Goal: Information Seeking & Learning: Learn about a topic

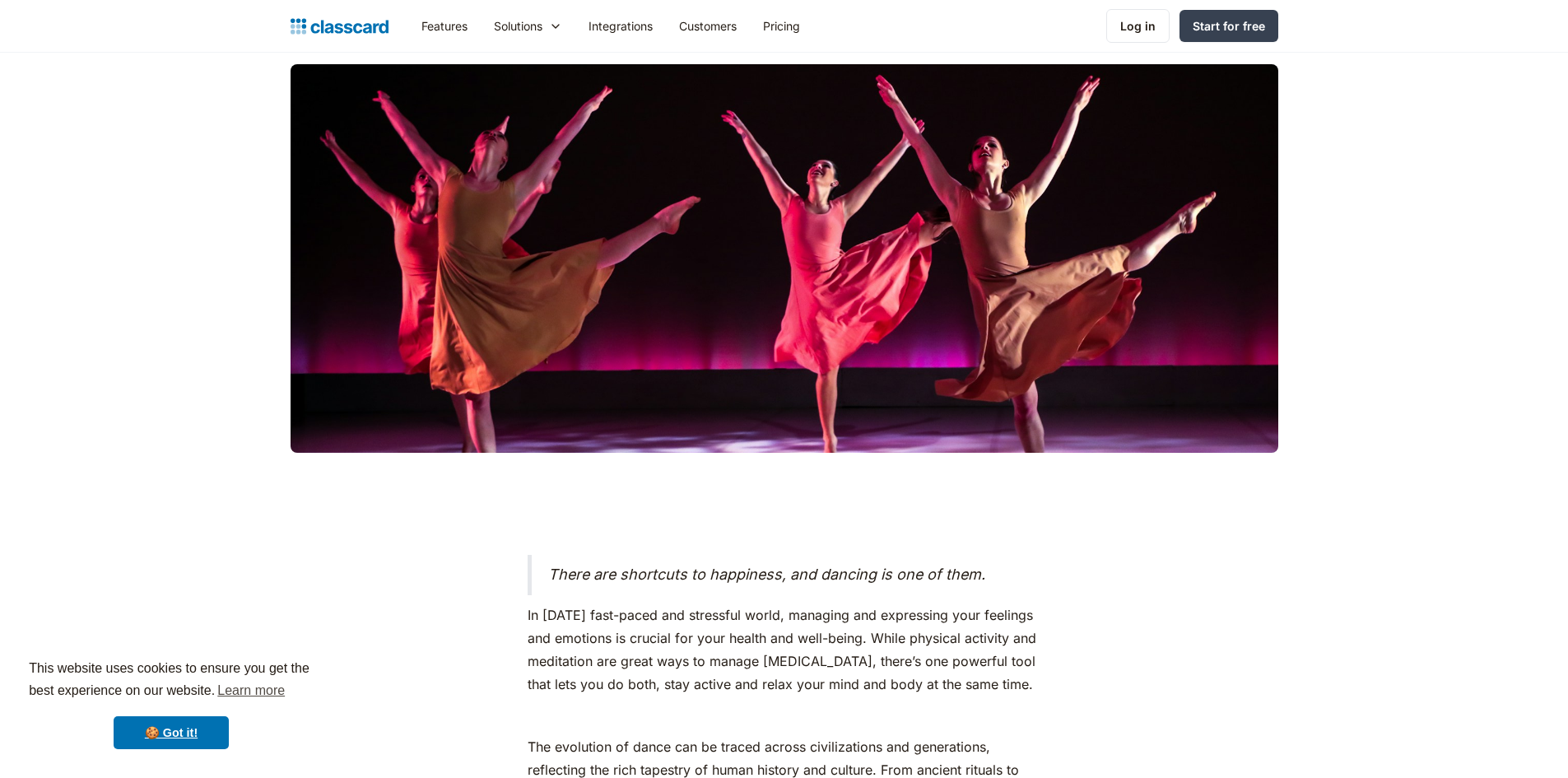
click at [768, 385] on div at bounding box center [784, 259] width 988 height 389
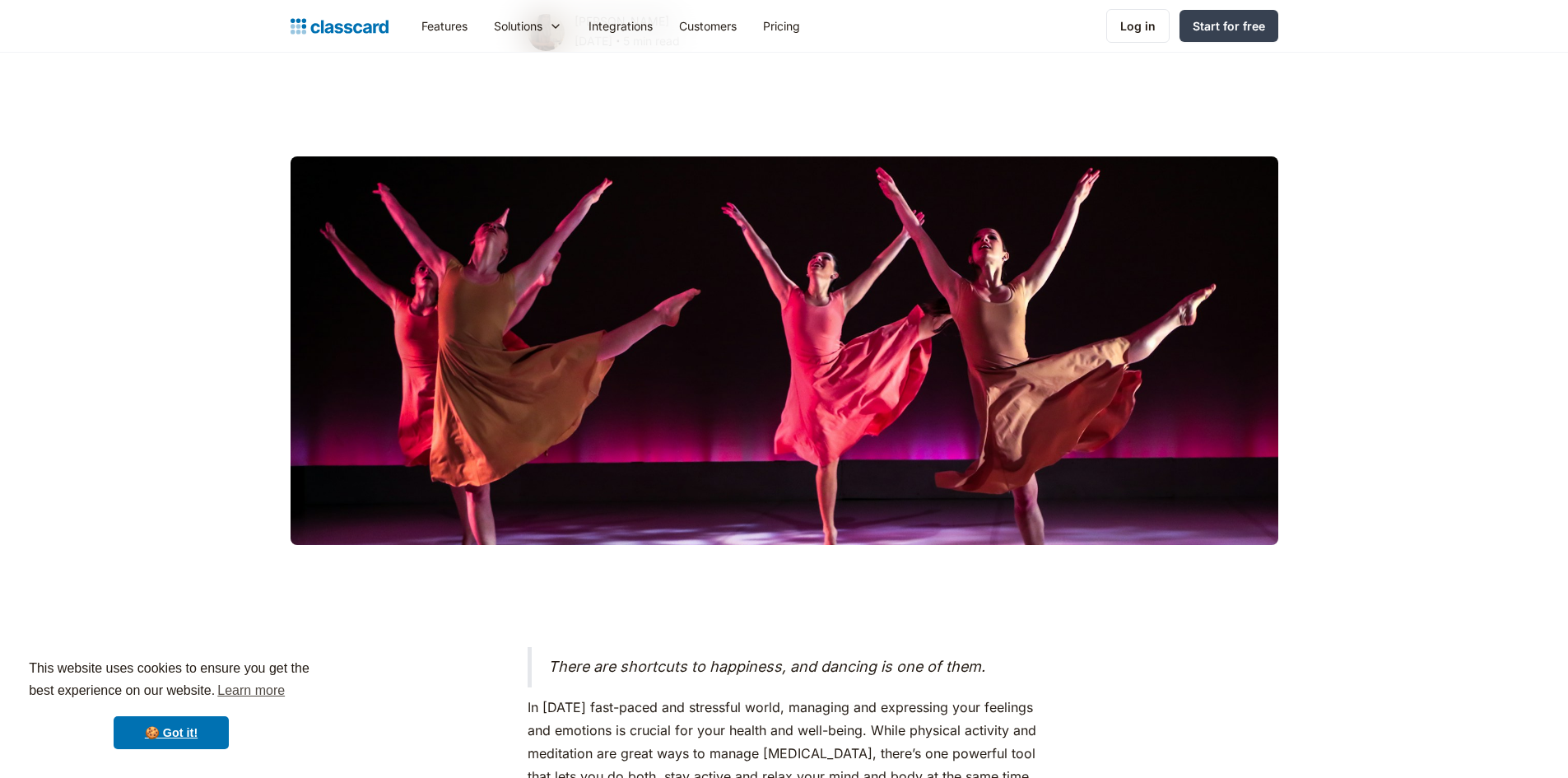
scroll to position [330, 0]
